Goal: Book appointment/travel/reservation

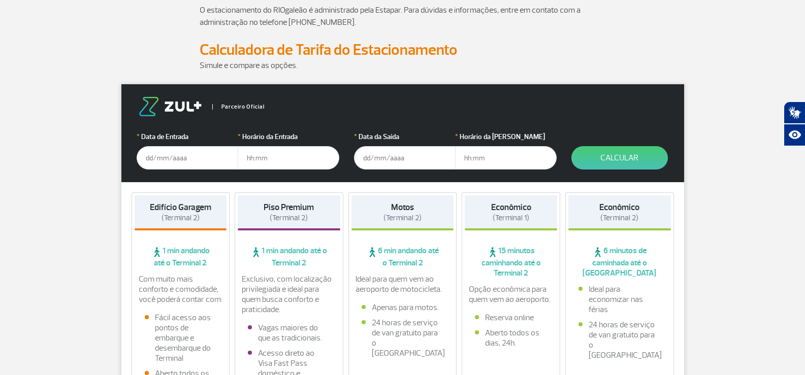
scroll to position [51, 0]
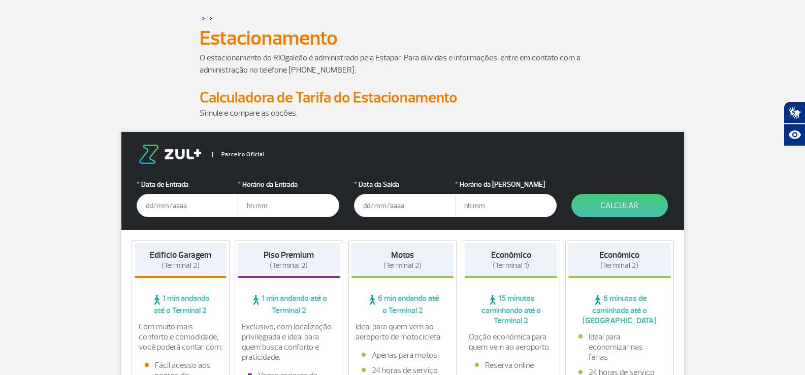
click at [198, 206] on input "text" at bounding box center [188, 205] width 102 height 23
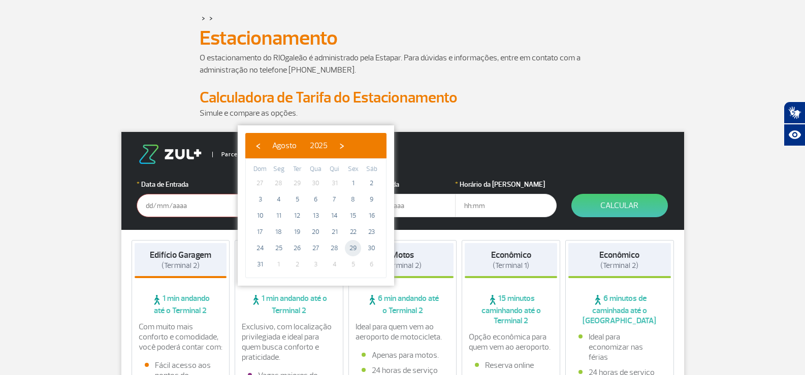
click at [353, 250] on span "29" at bounding box center [353, 248] width 16 height 16
type input "[DATE]"
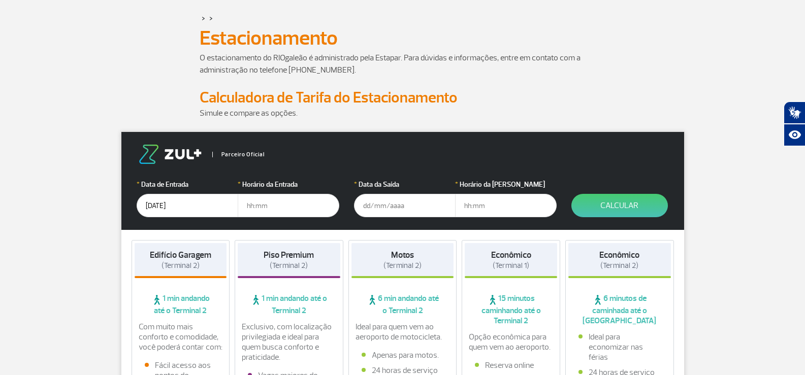
click at [253, 207] on input "text" at bounding box center [289, 205] width 102 height 23
type input "18:00"
click at [369, 209] on input "text" at bounding box center [405, 205] width 102 height 23
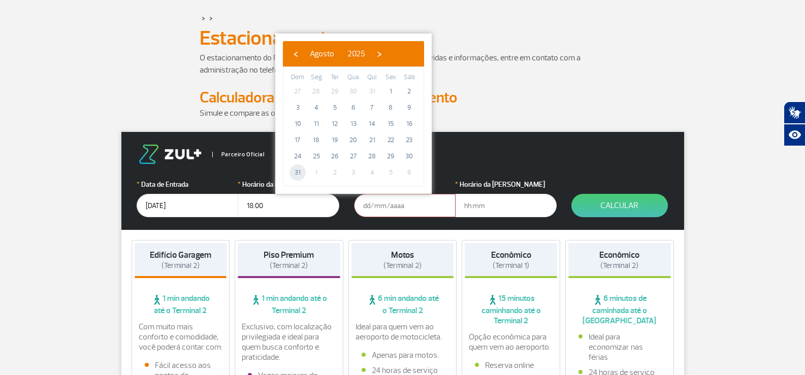
click at [300, 172] on span "31" at bounding box center [297, 173] width 16 height 16
type input "[DATE]"
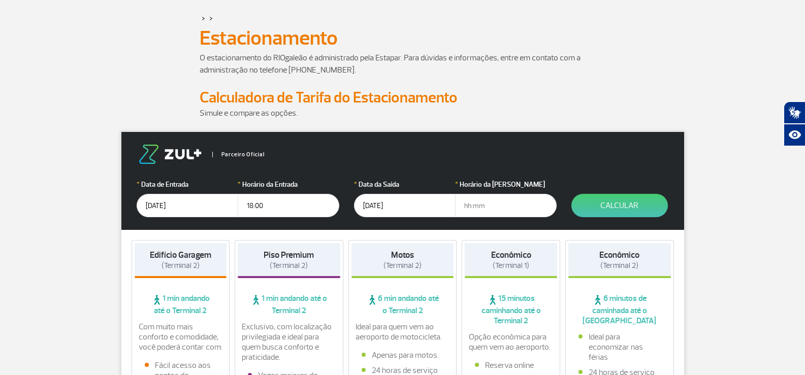
click at [475, 205] on input "text" at bounding box center [506, 205] width 102 height 23
type input "21:00"
click at [609, 206] on button "Calcular" at bounding box center [619, 205] width 96 height 23
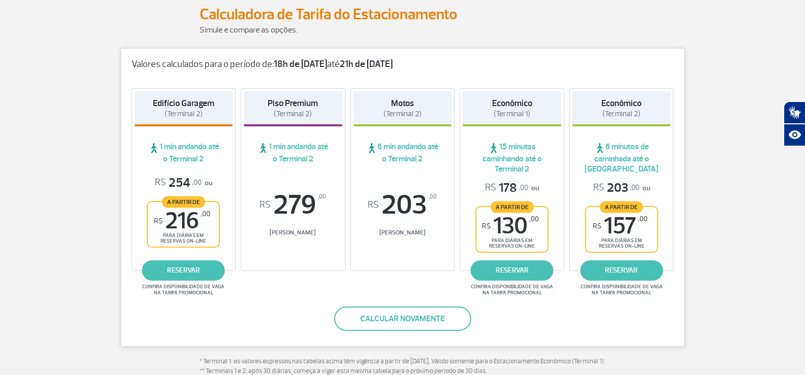
scroll to position [152, 0]
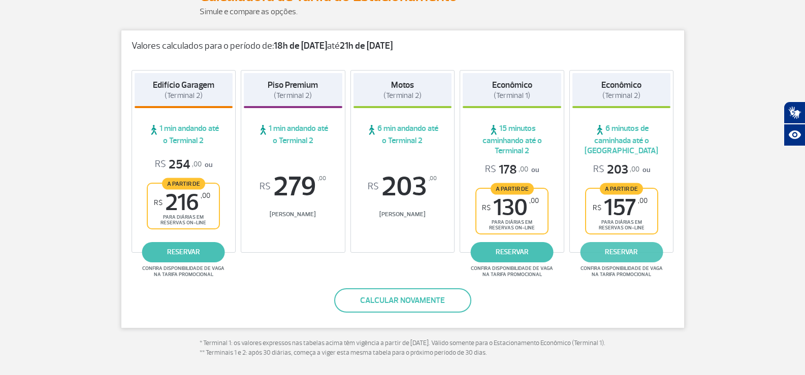
click at [619, 250] on link "reservar" at bounding box center [621, 252] width 83 height 20
